Goal: Transaction & Acquisition: Purchase product/service

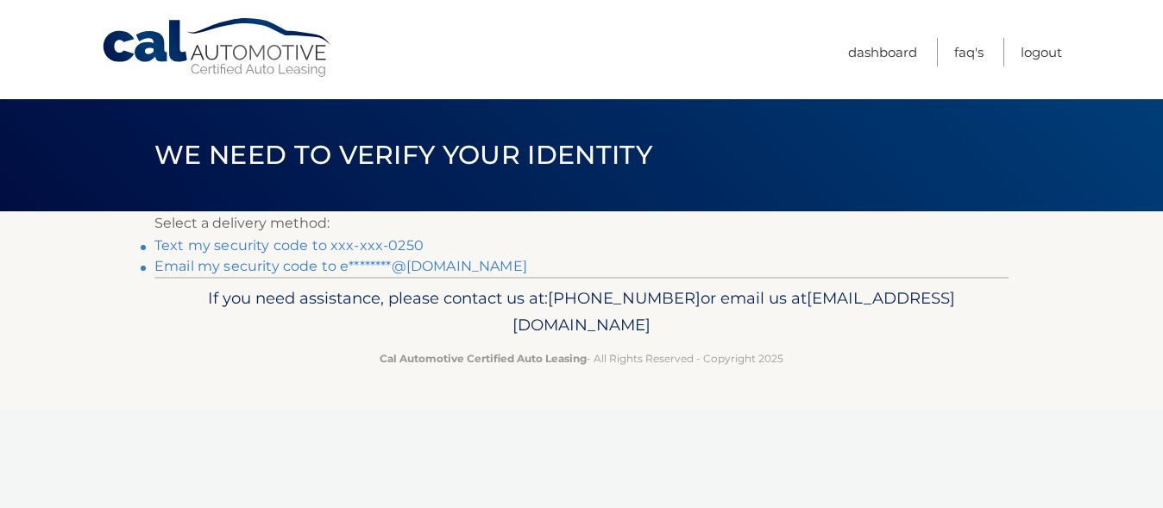
click at [307, 247] on link "Text my security code to xxx-xxx-0250" at bounding box center [288, 245] width 269 height 16
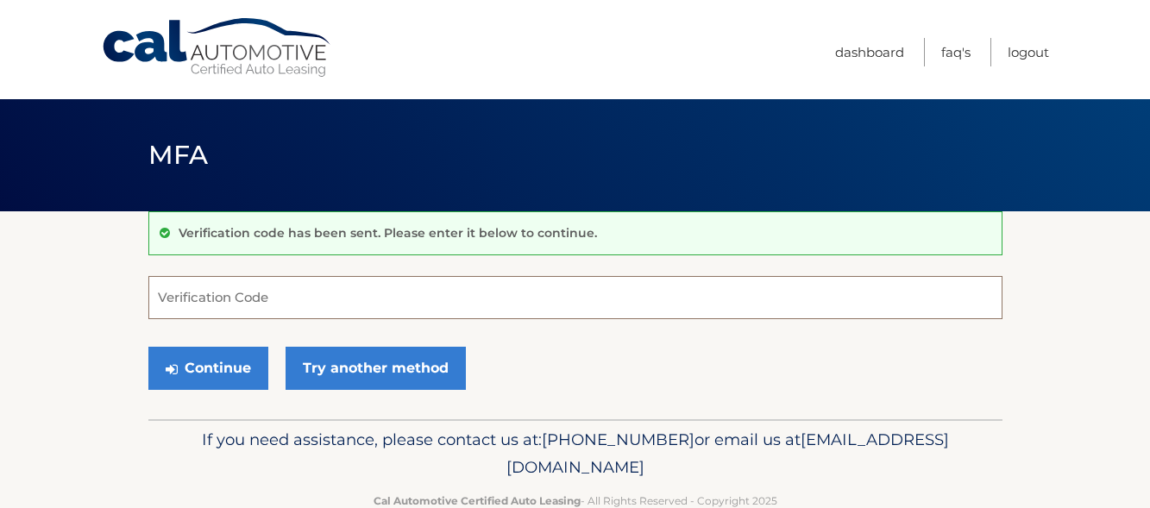
click at [293, 293] on input "Verification Code" at bounding box center [575, 297] width 854 height 43
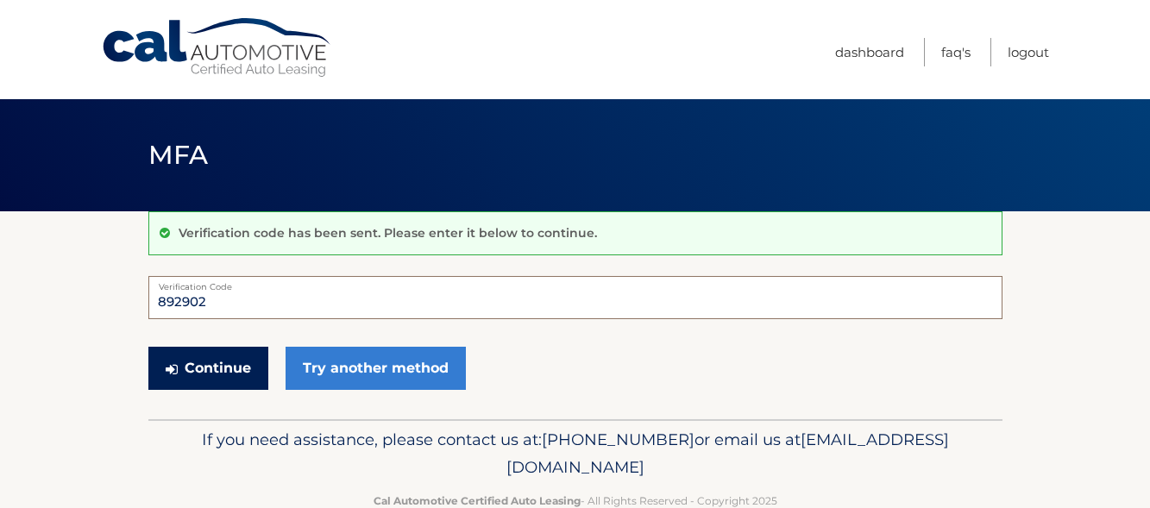
type input "892902"
click at [227, 373] on button "Continue" at bounding box center [208, 368] width 120 height 43
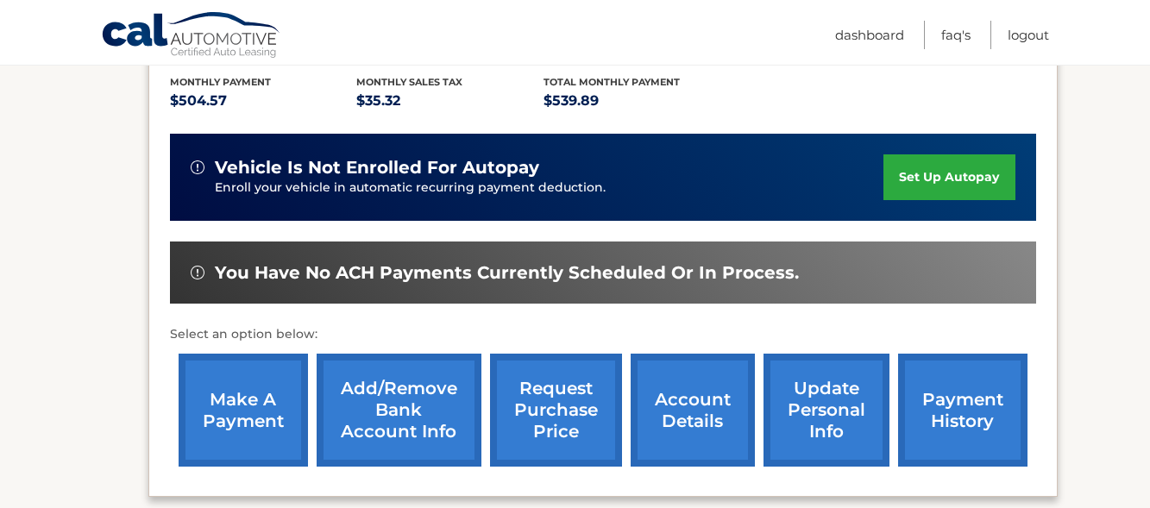
scroll to position [431, 0]
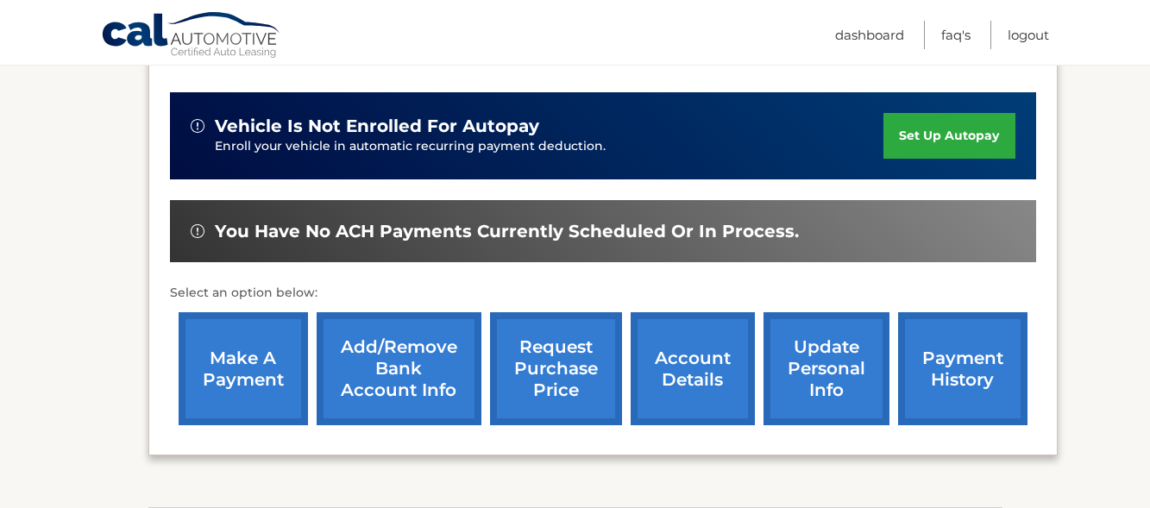
click at [229, 358] on link "make a payment" at bounding box center [243, 368] width 129 height 113
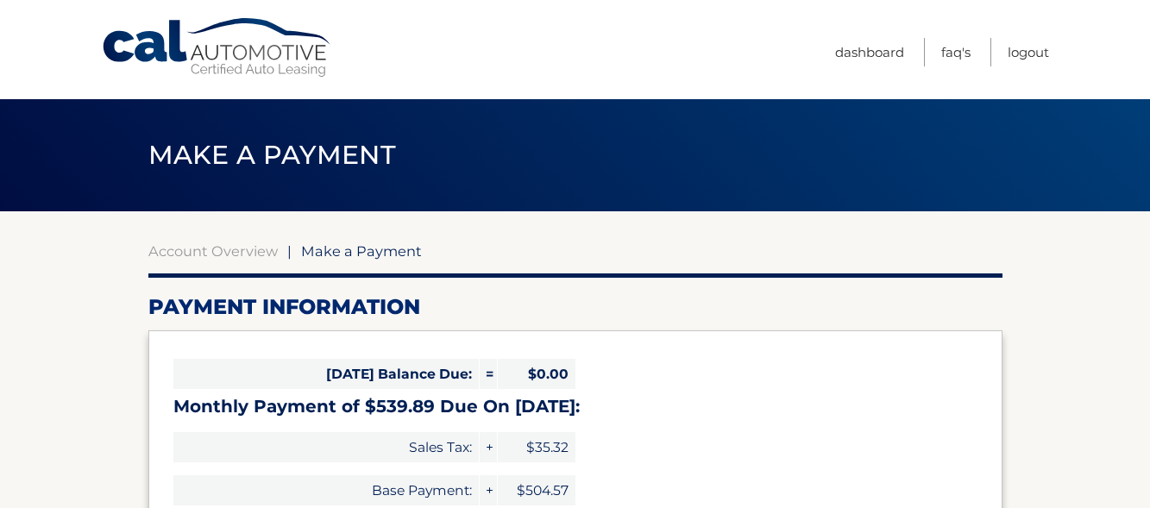
select select "NzdkMWU3YzUtMTU1Yy00ODc3LTg5ZjEtNzZiYjAwNmNlZGU3"
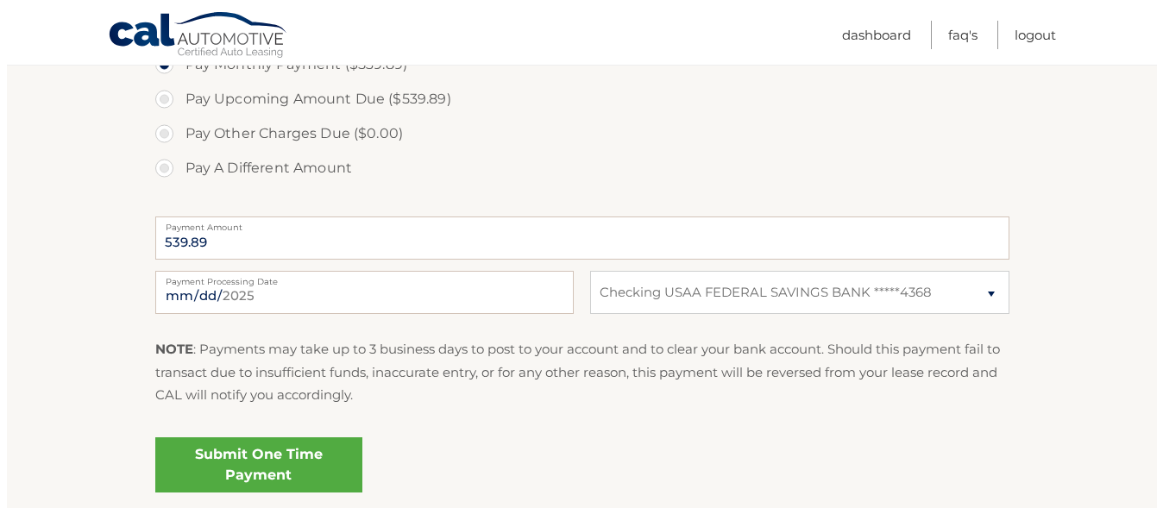
scroll to position [604, 0]
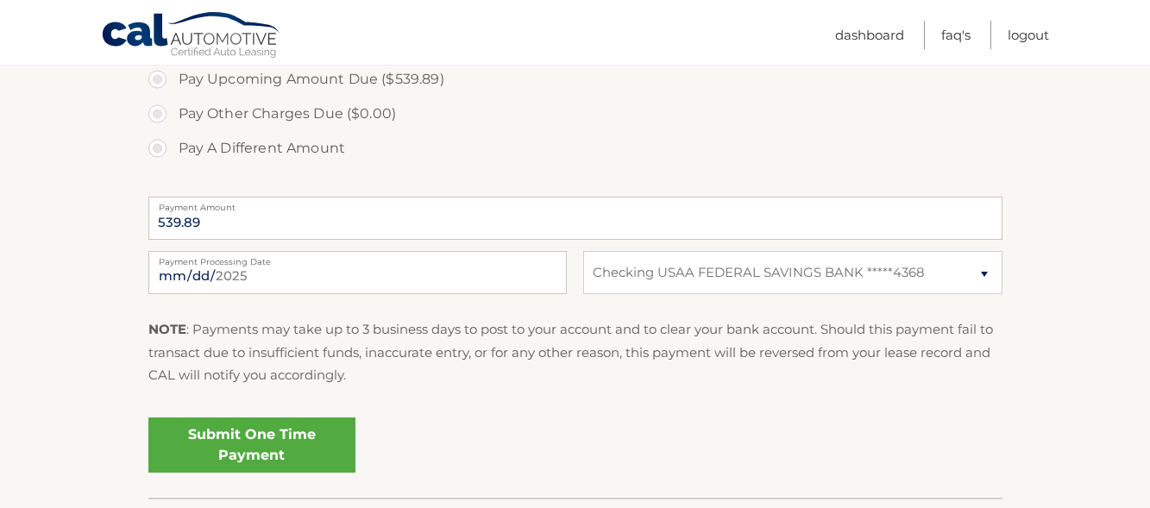
click at [258, 438] on link "Submit One Time Payment" at bounding box center [251, 444] width 207 height 55
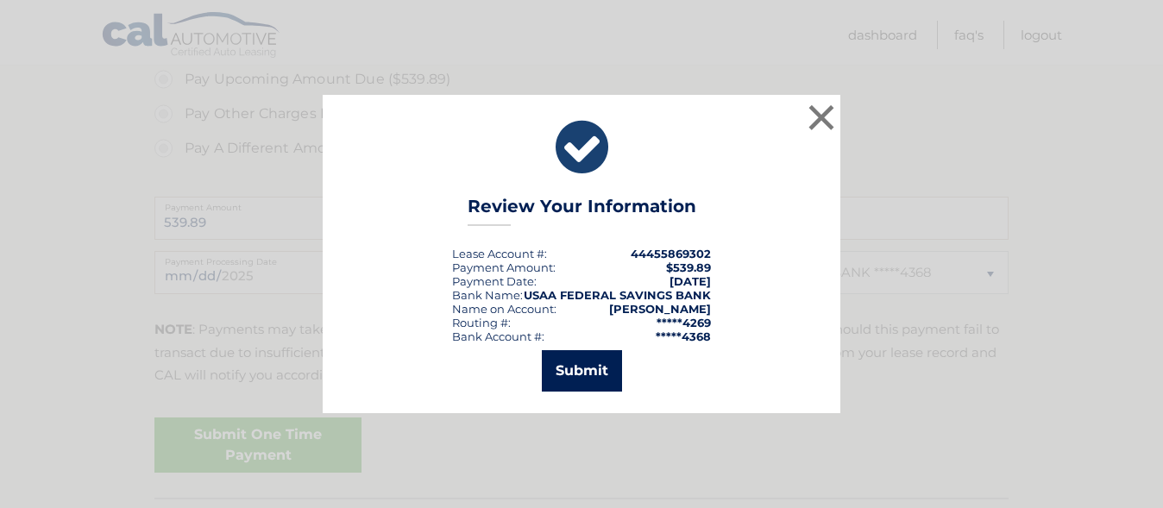
click at [576, 372] on button "Submit" at bounding box center [582, 370] width 80 height 41
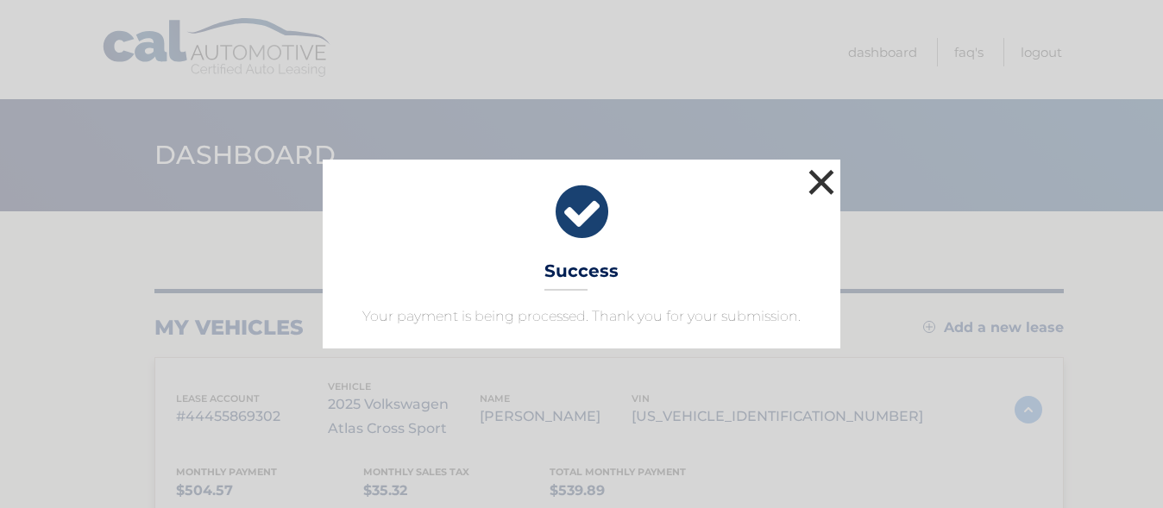
click at [832, 183] on button "×" at bounding box center [821, 182] width 34 height 34
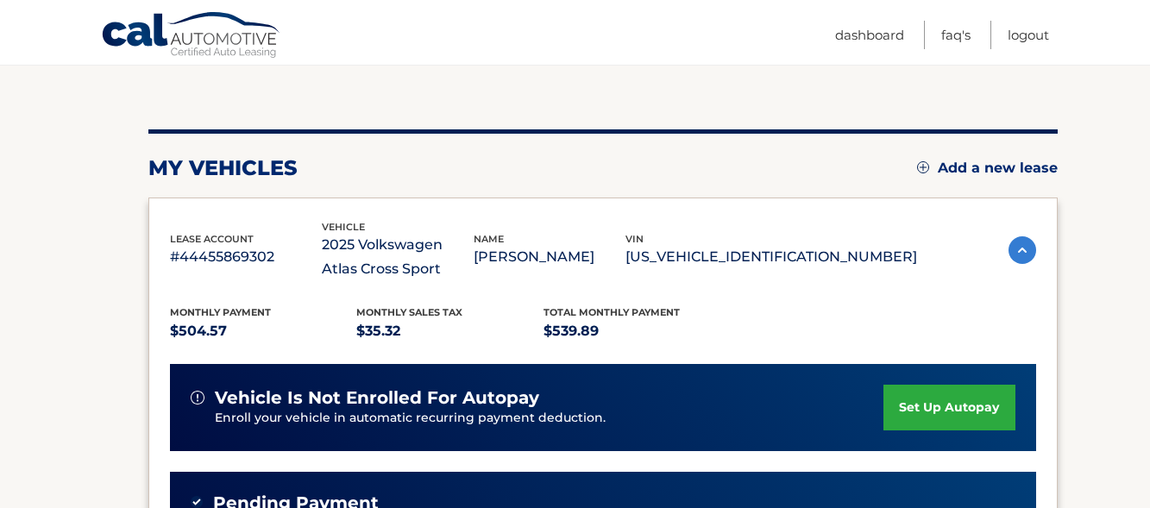
scroll to position [172, 0]
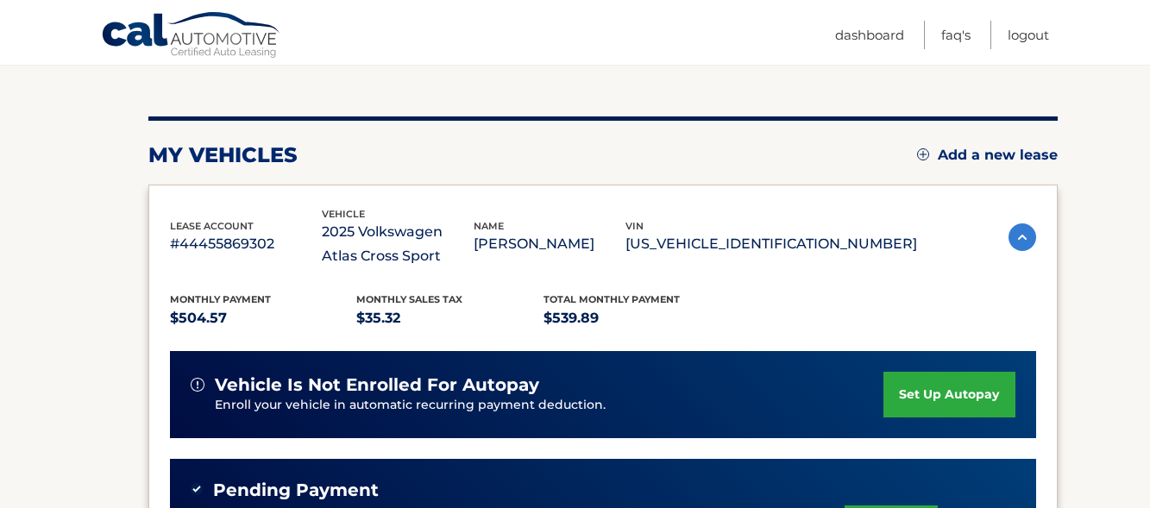
drag, startPoint x: 1105, startPoint y: 160, endPoint x: 929, endPoint y: 48, distance: 208.2
click at [1105, 160] on section "my vehicles Add a new lease lease account #44455869302 vehicle 2025 Volkswagen …" at bounding box center [575, 419] width 1150 height 760
